Goal: Contribute content

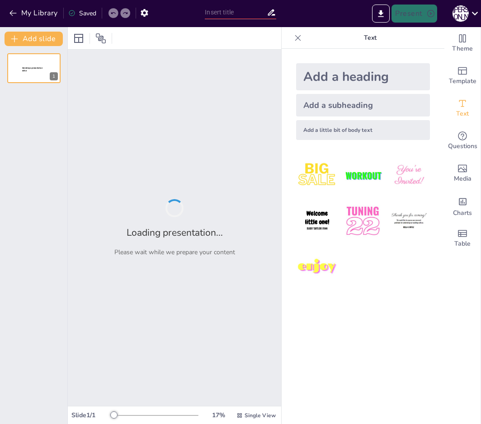
type input "Профілактика та реабілітація при діафорезі та контрактурах"
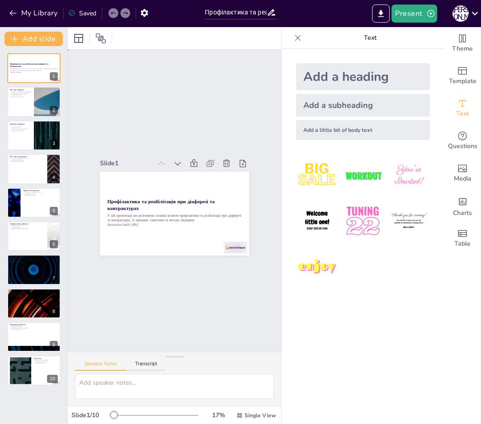
click at [118, 88] on div "Slide 1 Профілактика та реабілітація при діафорезі та контрактурах У цій презен…" at bounding box center [174, 200] width 244 height 323
click at [294, 38] on icon at bounding box center [297, 37] width 9 height 9
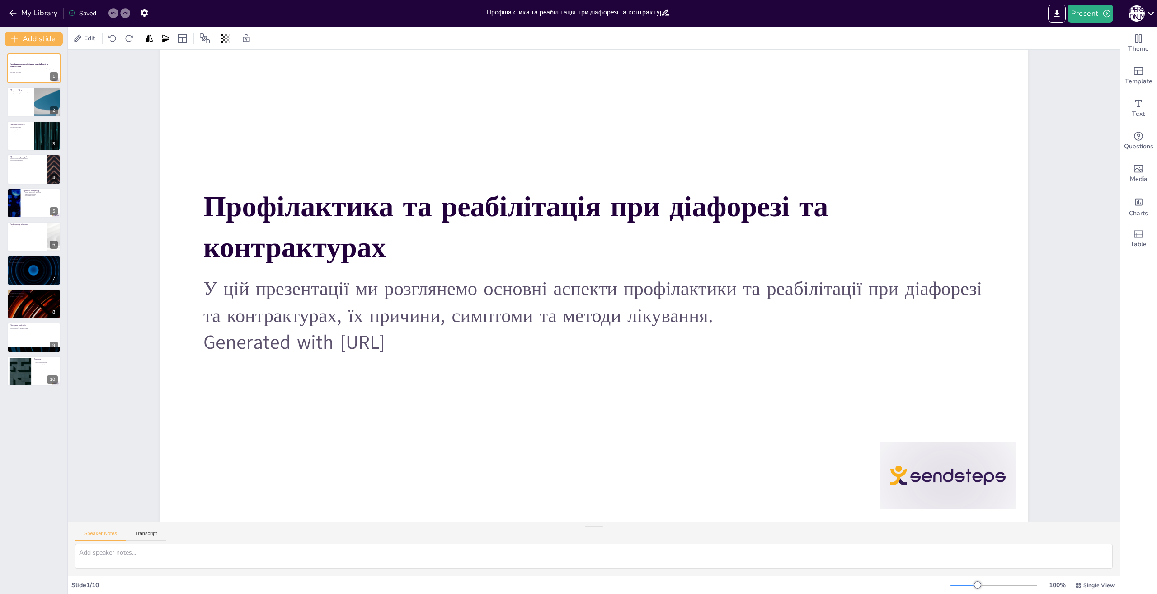
scroll to position [49, 0]
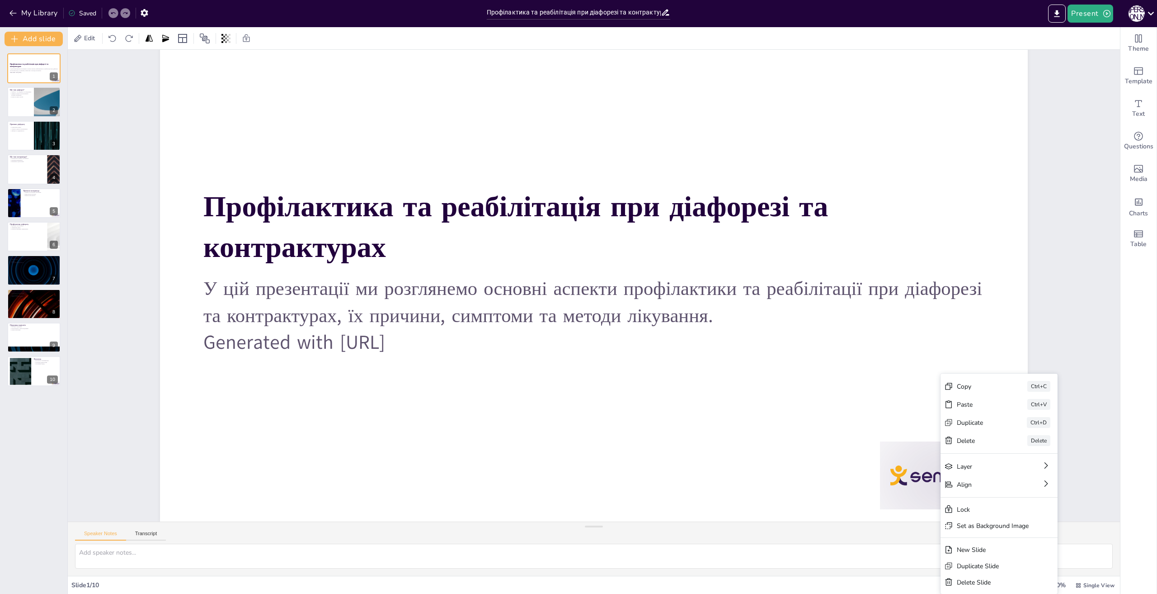
click at [481, 424] on div "Delete" at bounding box center [1024, 535] width 46 height 13
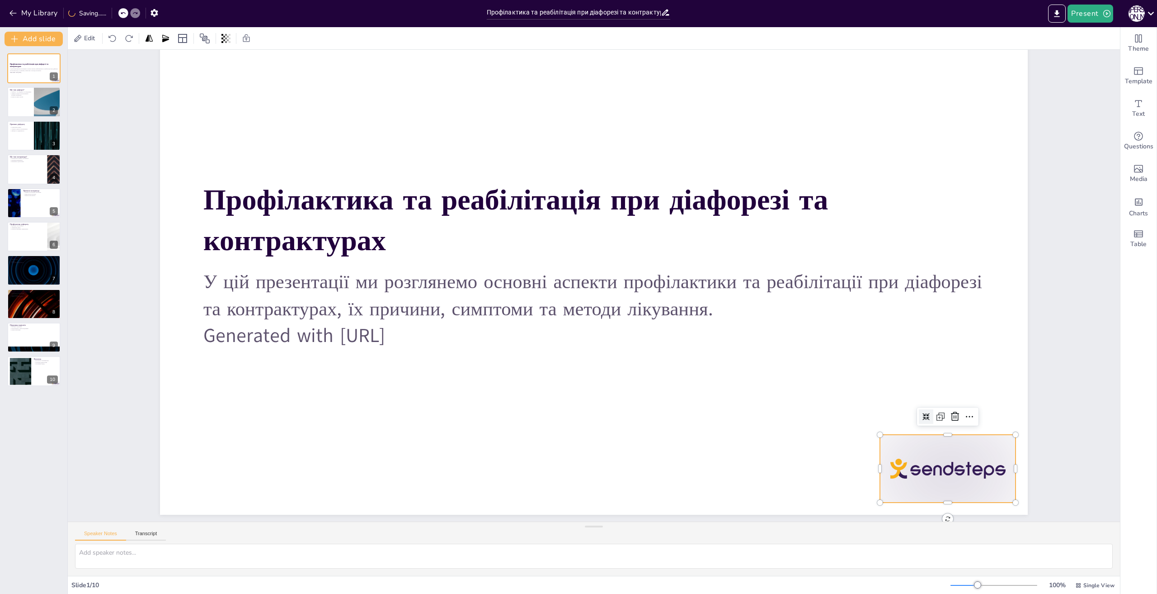
click at [481, 424] on div at bounding box center [927, 503] width 142 height 81
click at [481, 424] on icon at bounding box center [939, 454] width 12 height 12
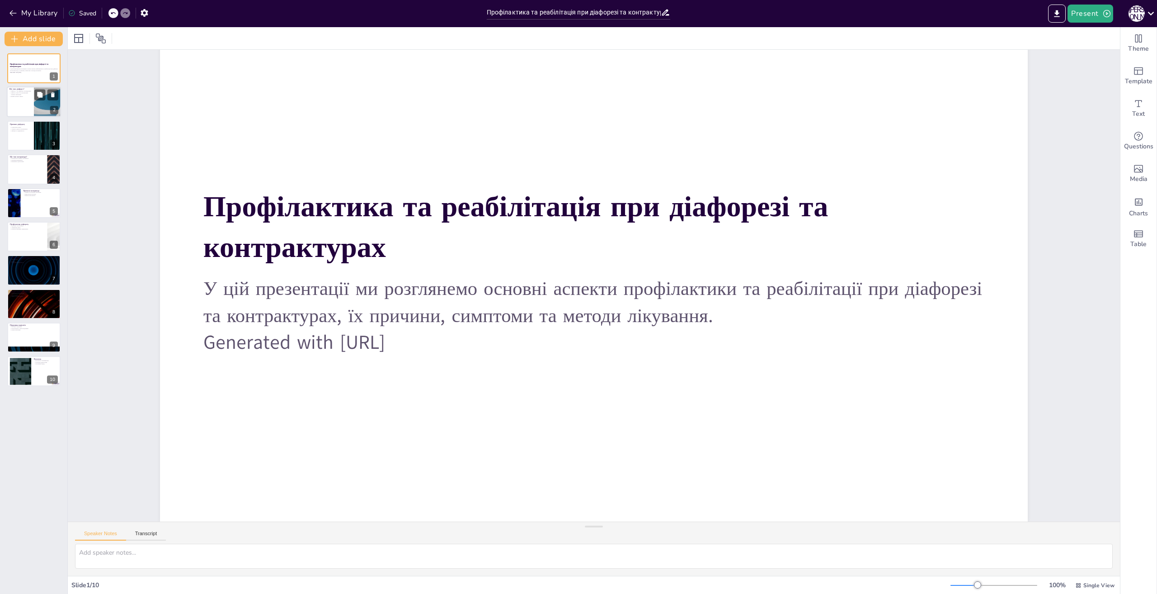
click at [32, 101] on div at bounding box center [34, 102] width 54 height 31
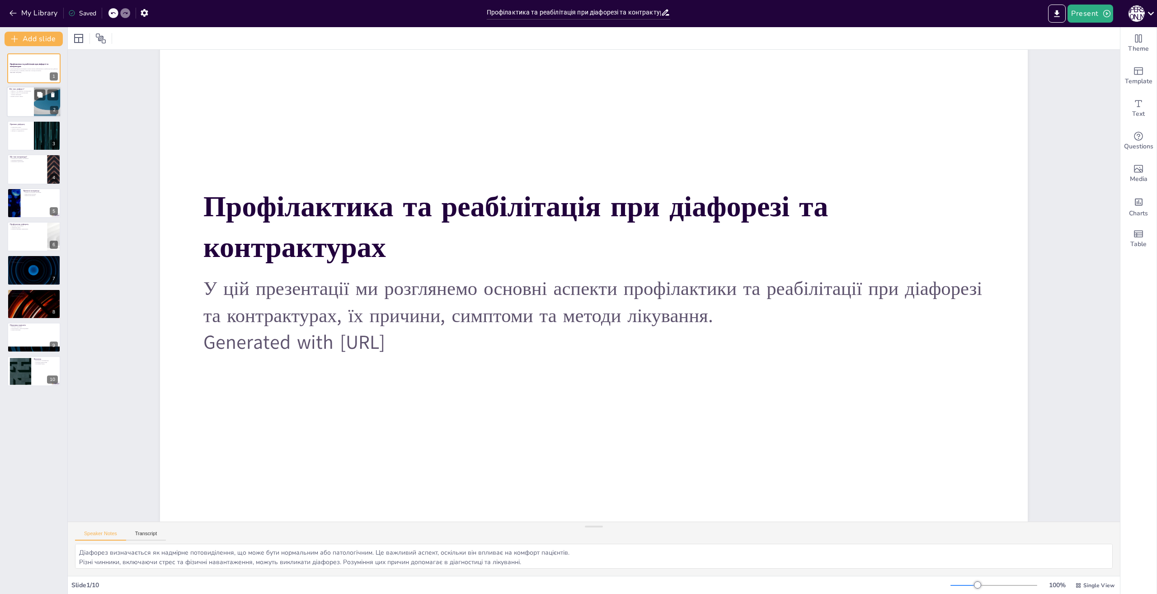
scroll to position [0, 0]
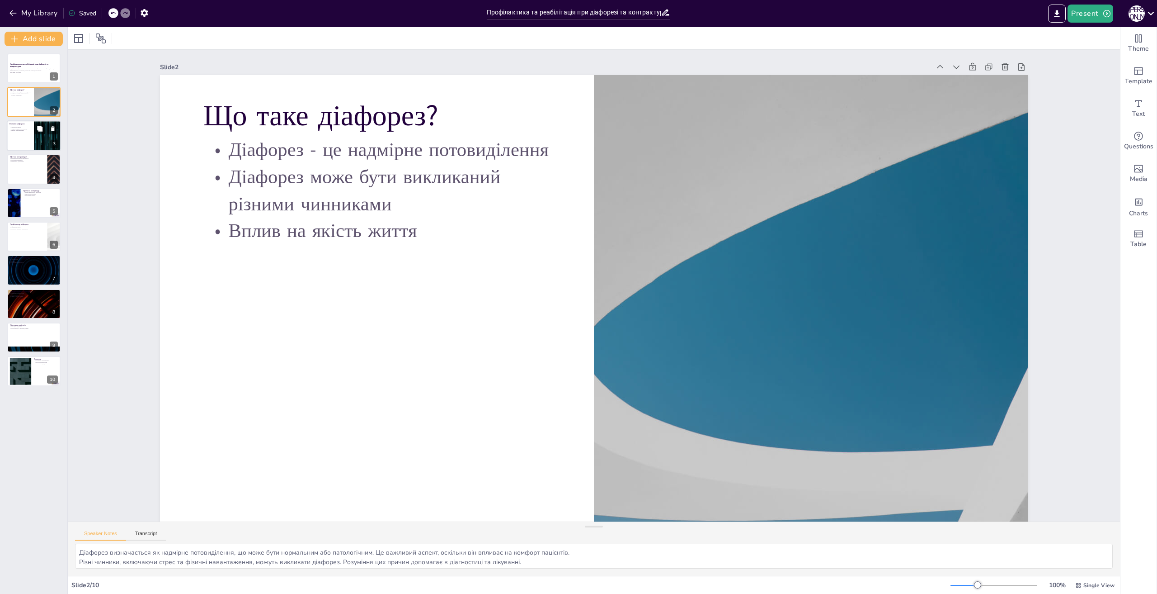
click at [22, 138] on div at bounding box center [34, 135] width 54 height 31
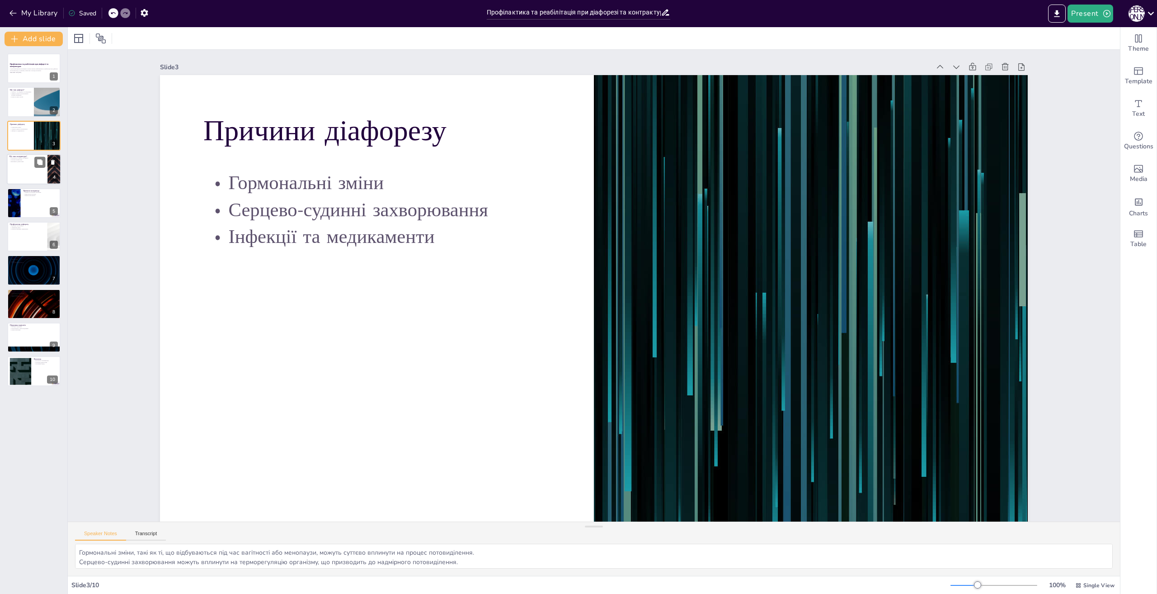
click at [23, 181] on div at bounding box center [34, 169] width 54 height 31
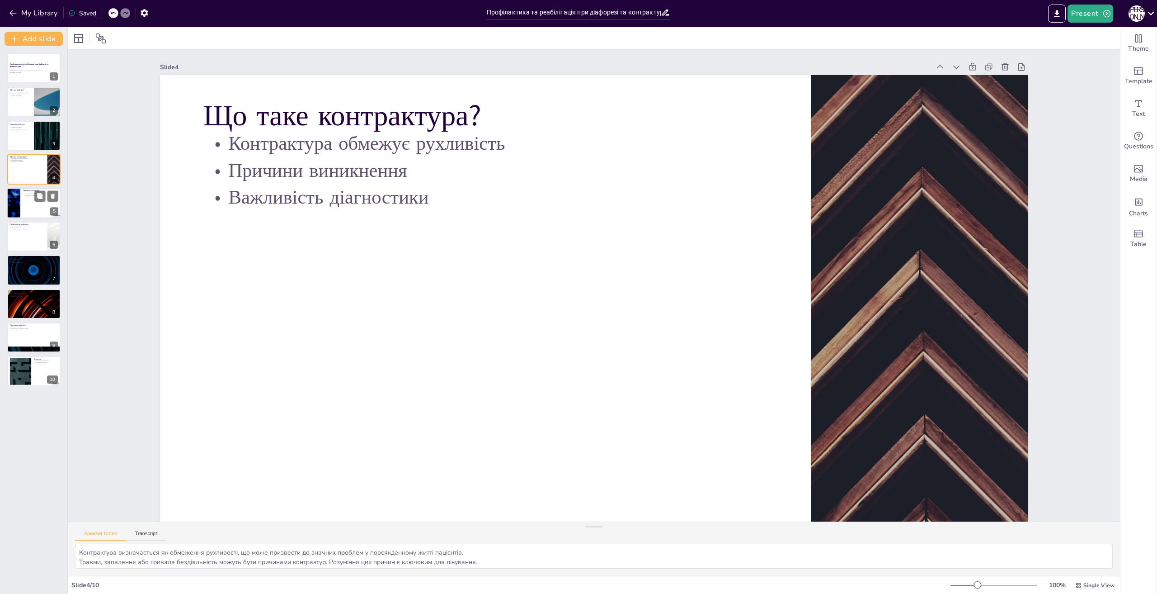
click at [16, 206] on div at bounding box center [13, 203] width 54 height 31
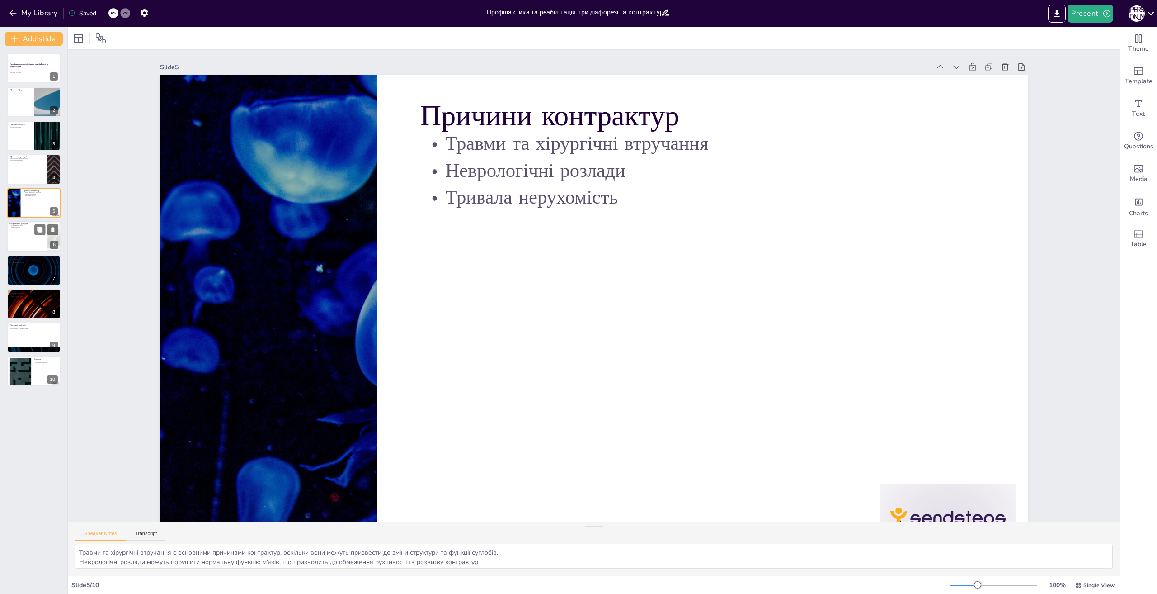
click at [12, 231] on div at bounding box center [34, 236] width 54 height 31
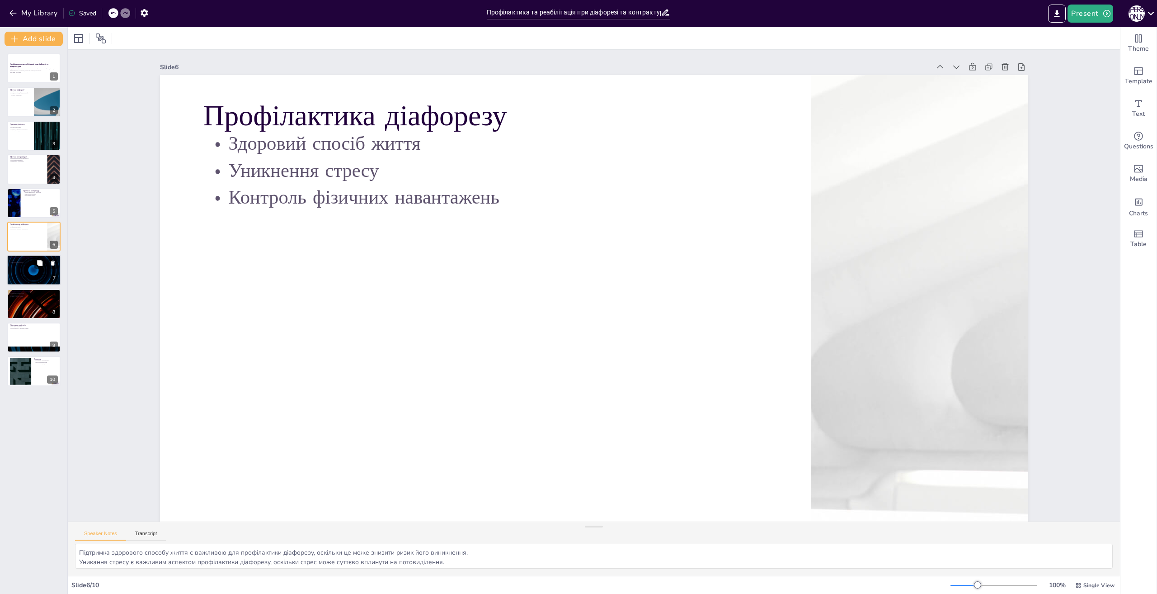
click at [25, 268] on div at bounding box center [34, 270] width 54 height 31
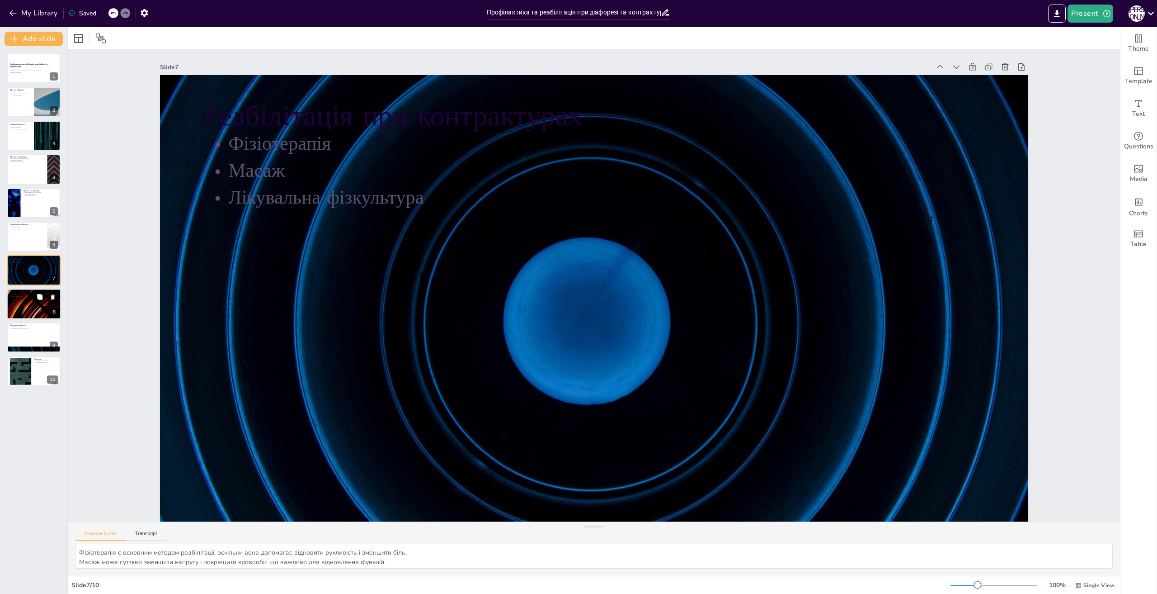
click at [31, 299] on div at bounding box center [34, 303] width 54 height 31
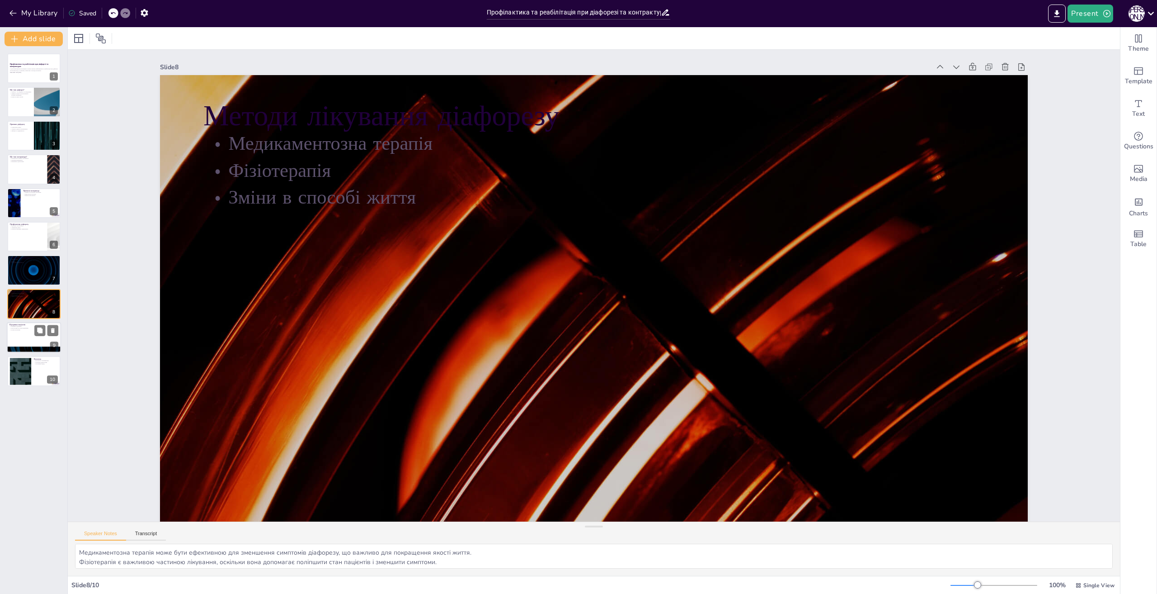
click at [28, 335] on div at bounding box center [34, 337] width 54 height 31
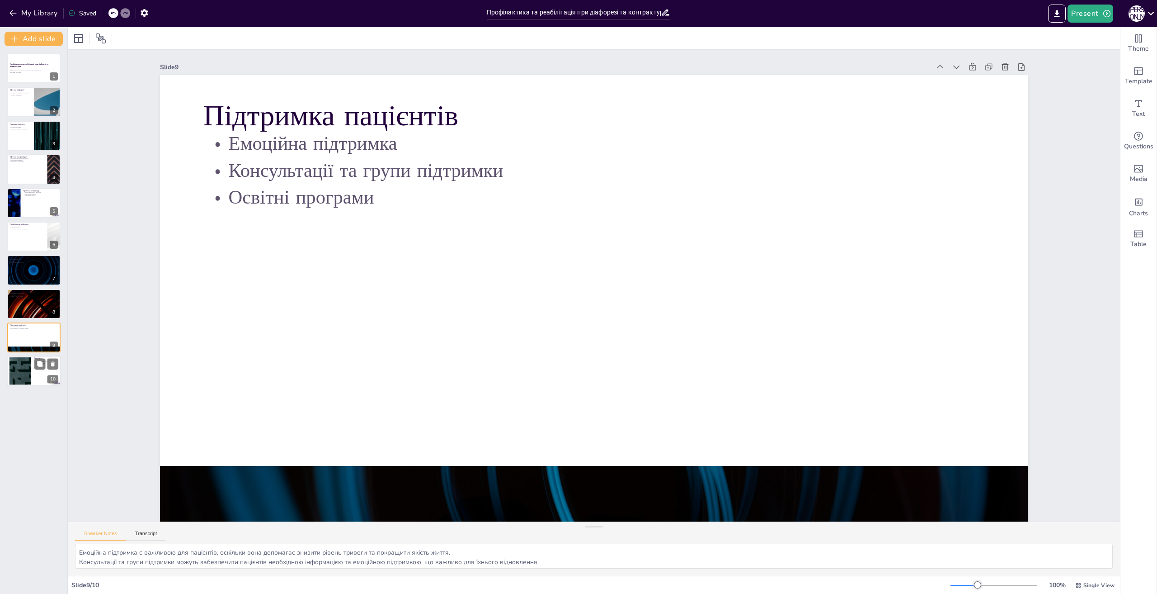
click at [18, 369] on div at bounding box center [20, 371] width 49 height 28
type textarea "Профілактика є ключовим аспектом у запобіганні діафорезу та контрактур, що важл…"
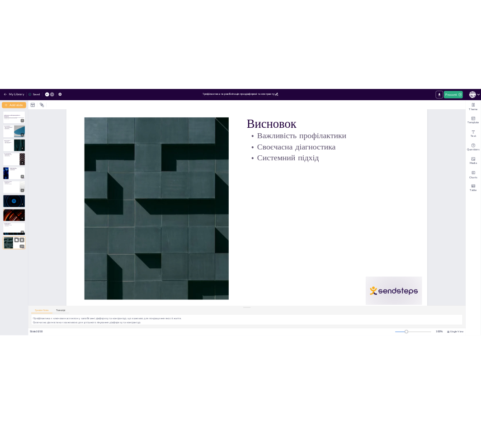
scroll to position [34, 0]
